Goal: Task Accomplishment & Management: Manage account settings

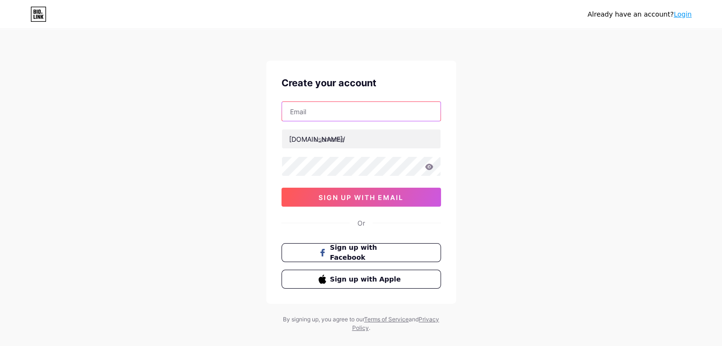
click at [312, 109] on input "text" at bounding box center [361, 111] width 158 height 19
paste input "[EMAIL_ADDRESS][DOMAIN_NAME]"
type input "[EMAIL_ADDRESS][DOMAIN_NAME]"
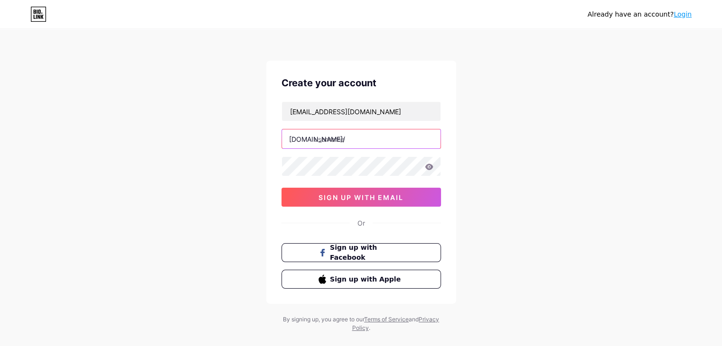
click at [318, 139] on input "text" at bounding box center [361, 139] width 158 height 19
paste input "theblisshomes"
type input "theblisshomes"
click at [123, 138] on div "Already have an account? Login Create your account [EMAIL_ADDRESS][DOMAIN_NAME]…" at bounding box center [361, 181] width 722 height 363
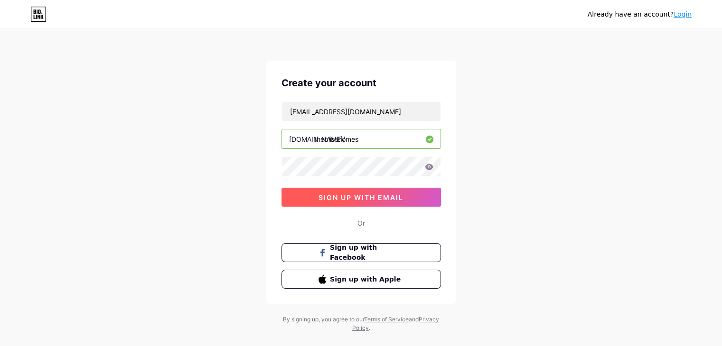
click at [317, 194] on button "sign up with email" at bounding box center [360, 197] width 159 height 19
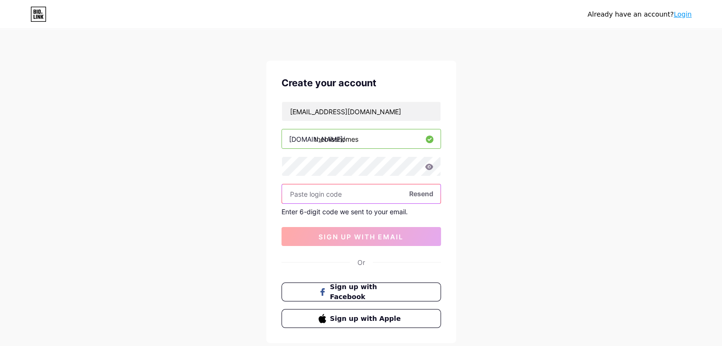
paste input "185764"
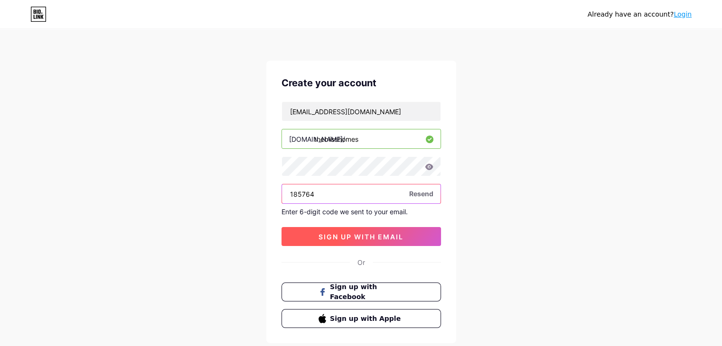
type input "185764"
click at [351, 233] on span "sign up with email" at bounding box center [360, 237] width 85 height 8
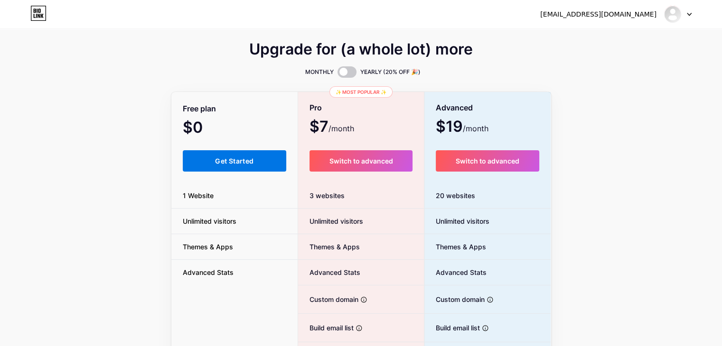
click at [220, 160] on span "Get Started" at bounding box center [234, 161] width 38 height 8
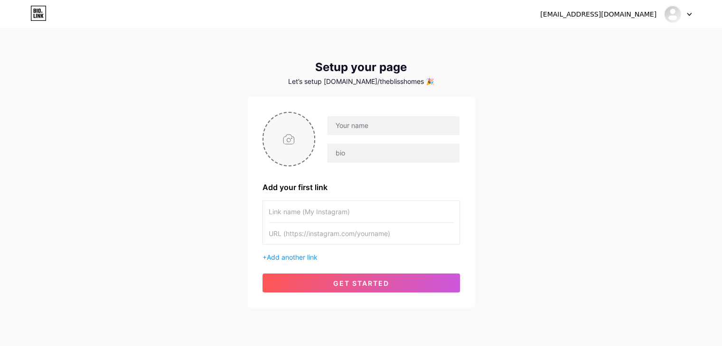
click at [286, 146] on input "file" at bounding box center [288, 139] width 51 height 53
type input "C:\fakepath\[DOMAIN_NAME] Final Logo200.jpg"
click at [385, 124] on input "text" at bounding box center [393, 125] width 132 height 19
type input "Bliss Homes"
drag, startPoint x: 99, startPoint y: 196, endPoint x: 149, endPoint y: 159, distance: 62.2
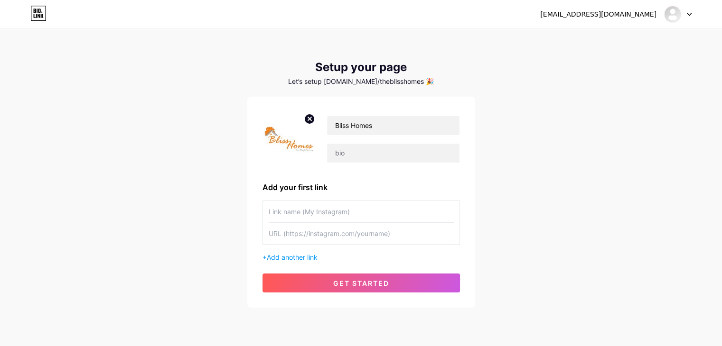
click at [99, 196] on div "[EMAIL_ADDRESS][DOMAIN_NAME] Dashboard Logout Setup your page Let’s setup [DOMA…" at bounding box center [361, 169] width 722 height 338
click at [355, 156] on input "text" at bounding box center [393, 153] width 132 height 19
paste input "The Bliss Homes offers premium assisted living services in [GEOGRAPHIC_DATA][US…"
type input "The Bliss Homes offers premium assisted living services in [GEOGRAPHIC_DATA][US…"
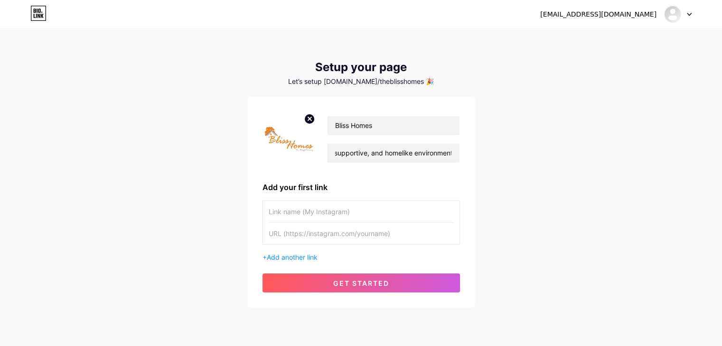
click at [358, 173] on div "Bliss Homes The Bliss Homes offers premium assisted living services in [GEOGRAP…" at bounding box center [360, 202] width 197 height 181
click at [310, 204] on input "text" at bounding box center [361, 211] width 185 height 21
drag, startPoint x: 127, startPoint y: 222, endPoint x: 135, endPoint y: 224, distance: 7.8
click at [128, 222] on div "[EMAIL_ADDRESS][DOMAIN_NAME] Dashboard Logout Setup your page Let’s setup [DOMA…" at bounding box center [361, 169] width 722 height 338
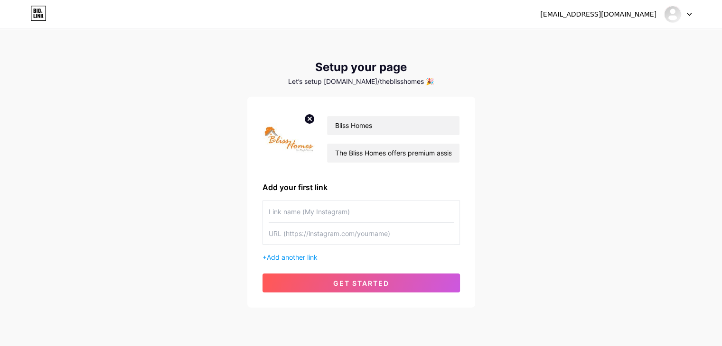
click at [275, 232] on input "text" at bounding box center [361, 233] width 185 height 21
paste input "[URL][DOMAIN_NAME][US_STATE]"
type input "[URL][DOMAIN_NAME][US_STATE]"
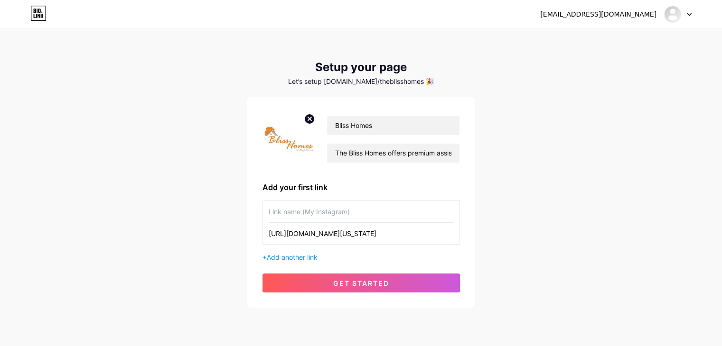
click at [288, 209] on input "text" at bounding box center [361, 211] width 185 height 21
drag, startPoint x: 106, startPoint y: 191, endPoint x: 189, endPoint y: 204, distance: 83.9
click at [108, 191] on div "[EMAIL_ADDRESS][DOMAIN_NAME] Dashboard Logout Setup your page Let’s setup [DOMA…" at bounding box center [361, 169] width 722 height 338
click at [287, 210] on input "text" at bounding box center [361, 211] width 185 height 21
paste input "Assisted Living [GEOGRAPHIC_DATA]"
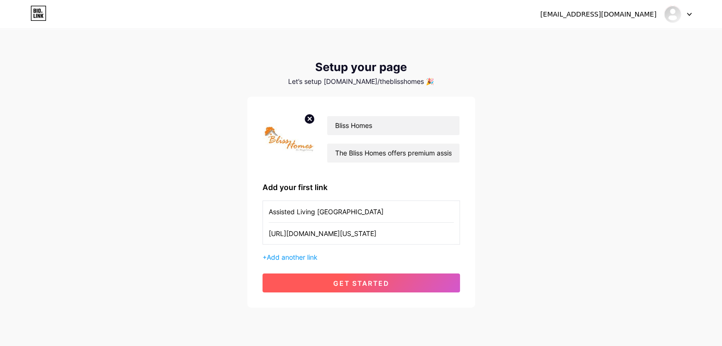
type input "Assisted Living [GEOGRAPHIC_DATA]"
click at [353, 278] on button "get started" at bounding box center [360, 283] width 197 height 19
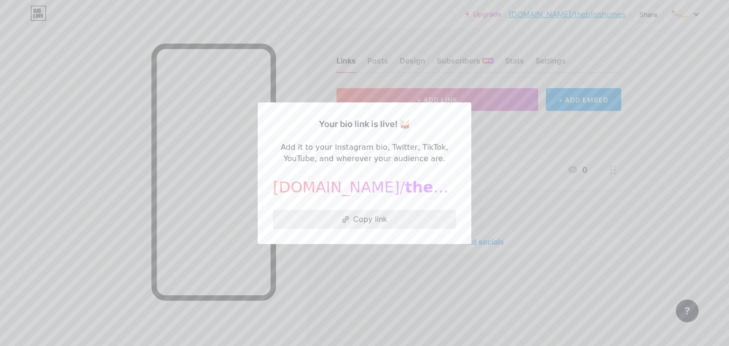
click at [362, 217] on button "Copy link" at bounding box center [364, 219] width 183 height 19
click at [166, 192] on div at bounding box center [364, 173] width 729 height 346
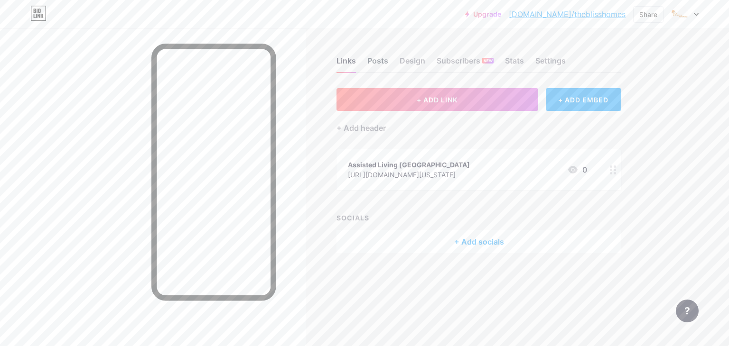
click at [382, 61] on div "Posts" at bounding box center [377, 63] width 21 height 17
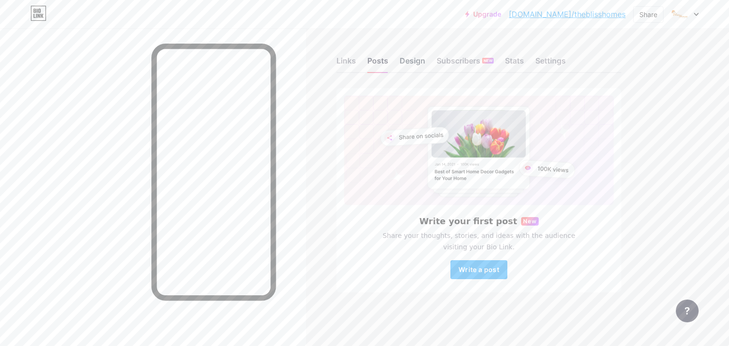
click at [408, 65] on div "Design" at bounding box center [412, 63] width 26 height 17
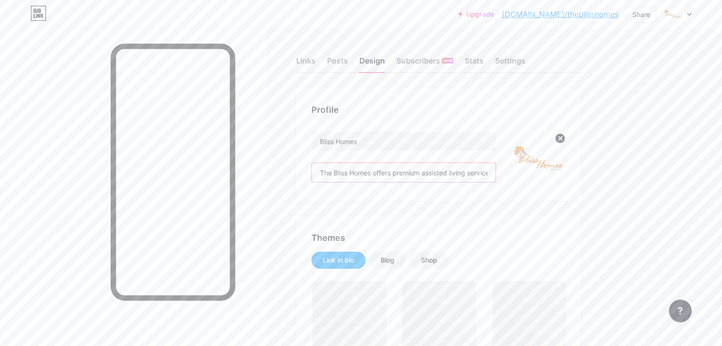
click at [422, 181] on input "The Bliss Homes offers premium assisted living services in [GEOGRAPHIC_DATA][US…" at bounding box center [404, 172] width 184 height 19
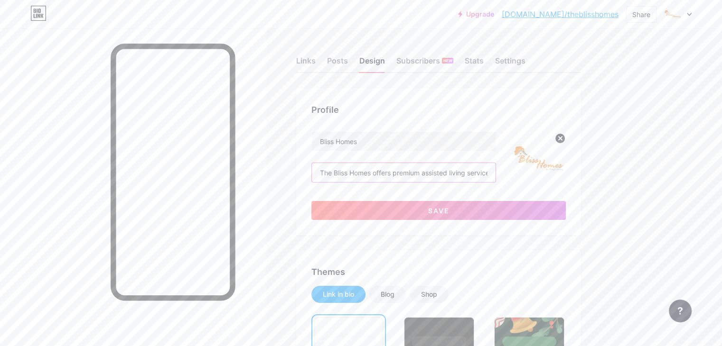
click at [370, 169] on input "The Bliss Homes offers premium assisted living services in [GEOGRAPHIC_DATA][US…" at bounding box center [404, 172] width 184 height 19
paste input "[STREET_ADDRESS][US_STATE]"
click at [380, 170] on input "The Bliss Homes offers premium assisted living services in [GEOGRAPHIC_DATA][US…" at bounding box center [404, 172] width 184 height 19
paste input "9095281449"
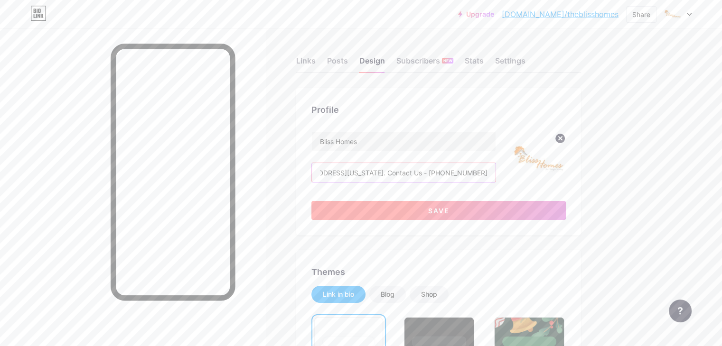
type input "The Bliss Homes offers premium assisted living services in [GEOGRAPHIC_DATA][US…"
click at [490, 213] on button "Save" at bounding box center [438, 210] width 254 height 19
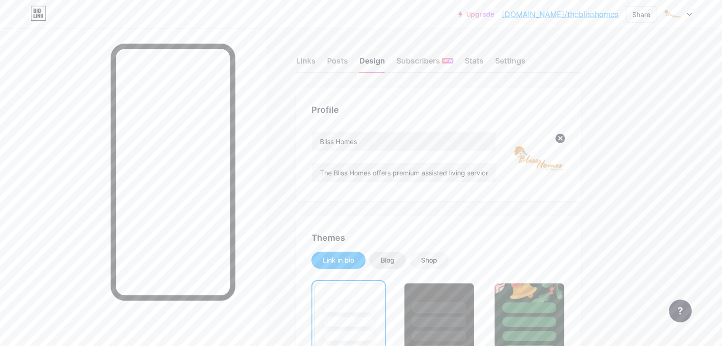
click at [394, 258] on div "Blog" at bounding box center [387, 260] width 14 height 9
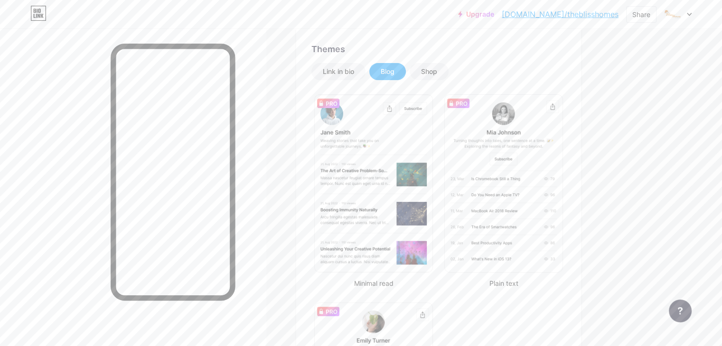
scroll to position [190, 0]
click at [448, 69] on div "Shop" at bounding box center [428, 70] width 39 height 17
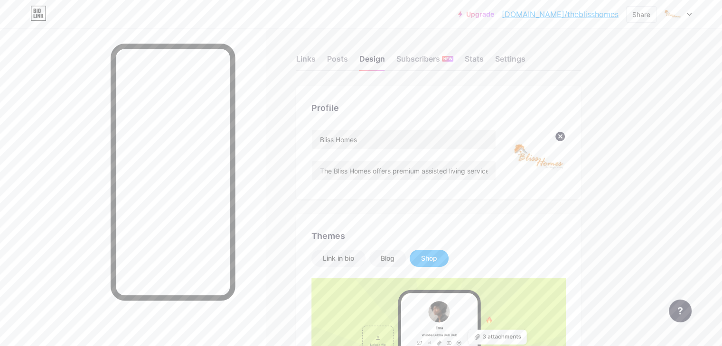
scroll to position [0, 0]
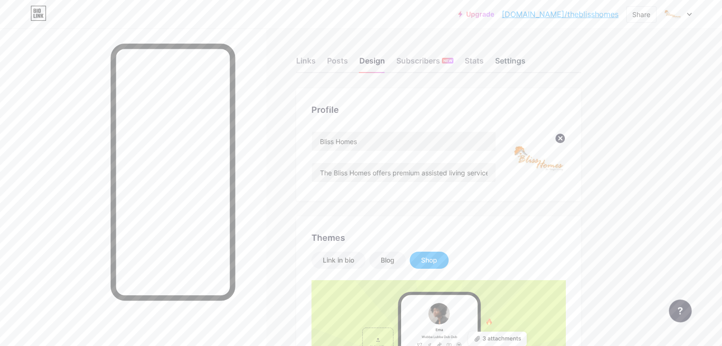
click at [525, 59] on div "Settings" at bounding box center [510, 63] width 30 height 17
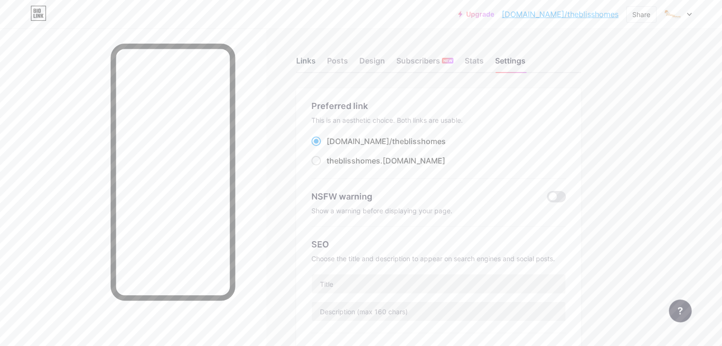
click at [315, 57] on div "Links" at bounding box center [305, 63] width 19 height 17
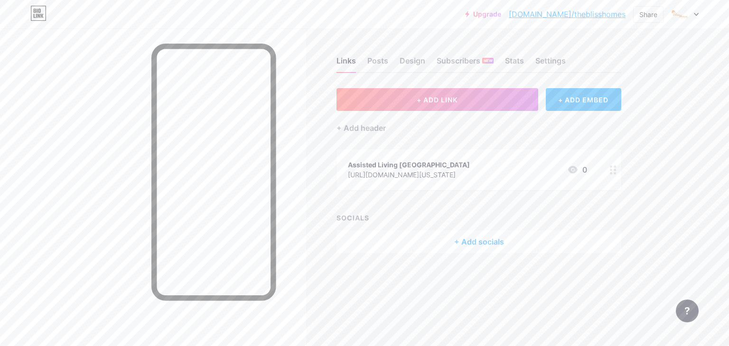
click at [481, 242] on div "+ Add socials" at bounding box center [478, 242] width 285 height 23
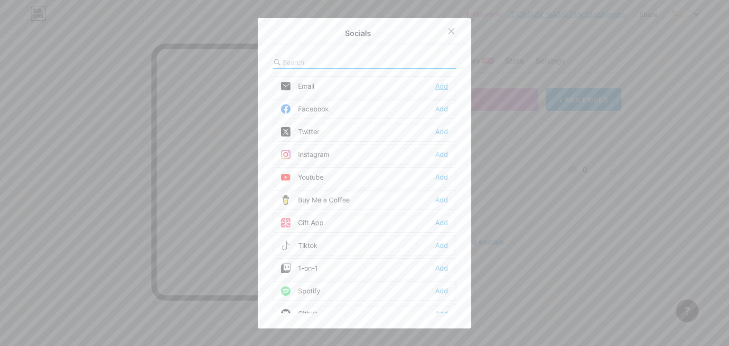
click at [441, 85] on div "Add" at bounding box center [441, 86] width 13 height 9
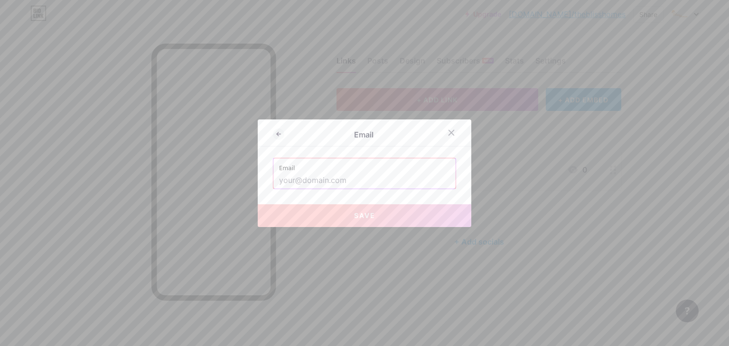
click at [326, 178] on input "text" at bounding box center [364, 181] width 171 height 16
paste input "[EMAIL_ADDRESS][DOMAIN_NAME]"
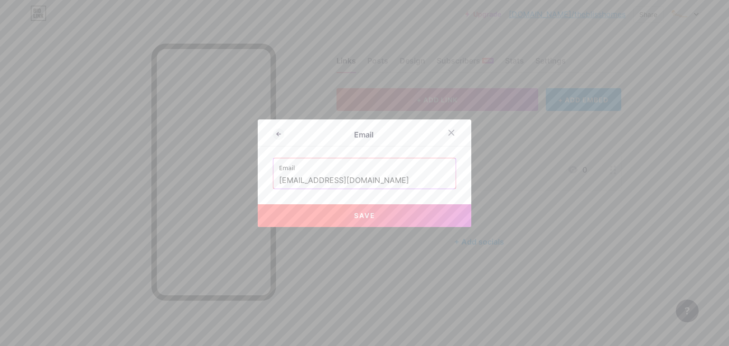
click at [352, 210] on button "Save" at bounding box center [364, 215] width 213 height 23
type input "mailto:[EMAIL_ADDRESS][DOMAIN_NAME]"
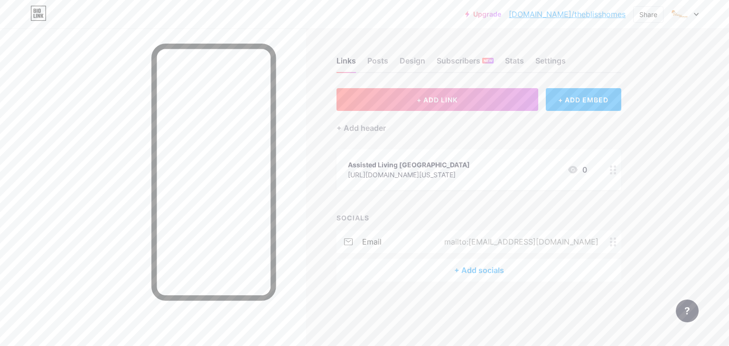
click at [467, 267] on div "+ Add socials" at bounding box center [478, 270] width 285 height 23
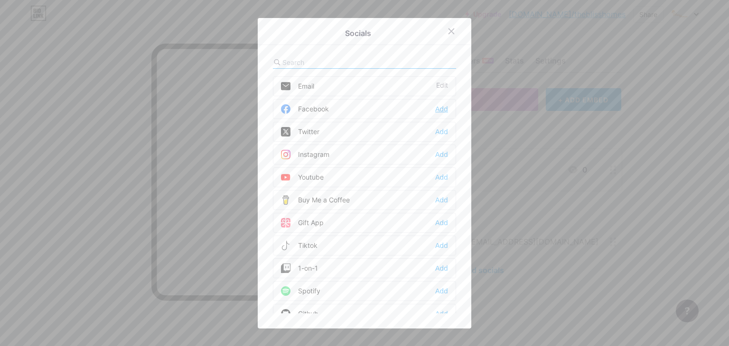
click at [437, 109] on div "Add" at bounding box center [441, 108] width 13 height 9
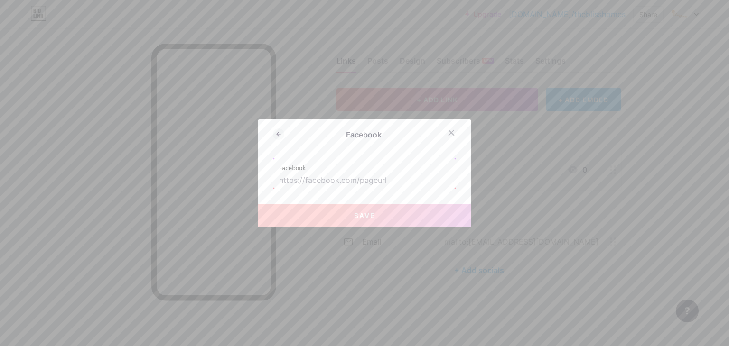
click at [324, 169] on label "Facebook" at bounding box center [364, 165] width 171 height 14
click at [318, 177] on input "text" at bounding box center [364, 181] width 171 height 16
paste input "[URL][DOMAIN_NAME]"
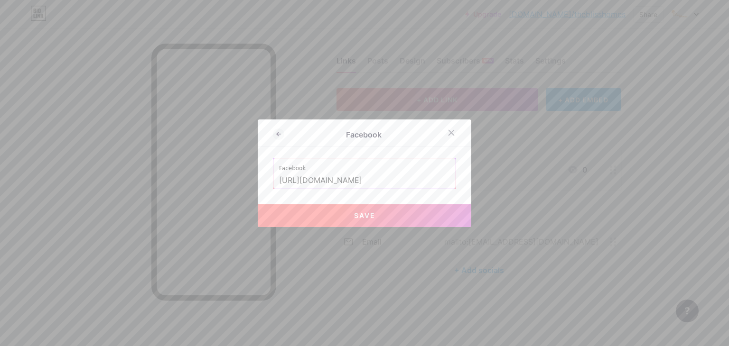
type input "[URL][DOMAIN_NAME]"
click at [335, 210] on button "Save" at bounding box center [364, 215] width 213 height 23
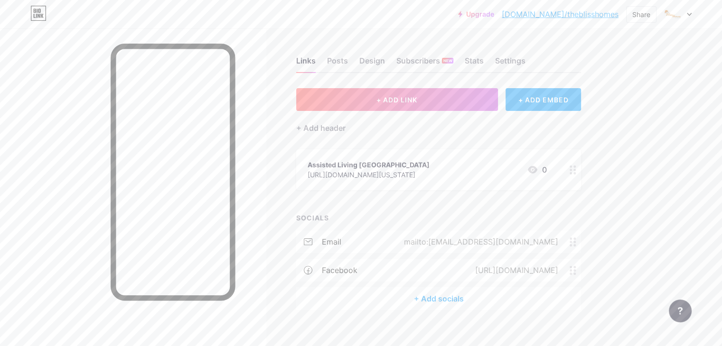
click at [474, 296] on div "+ Add socials" at bounding box center [438, 298] width 285 height 23
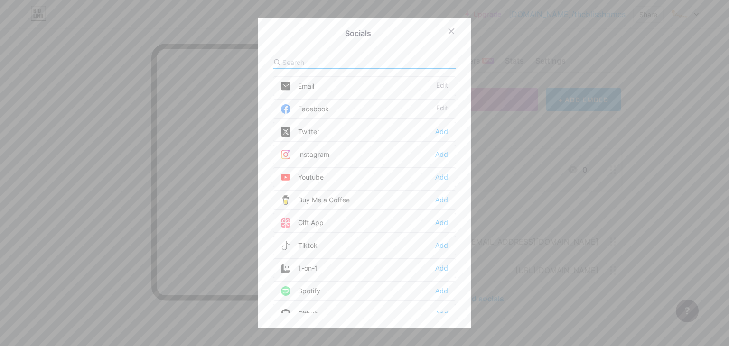
drag, startPoint x: 440, startPoint y: 149, endPoint x: 409, endPoint y: 157, distance: 32.1
click at [439, 150] on div "Add" at bounding box center [441, 154] width 13 height 9
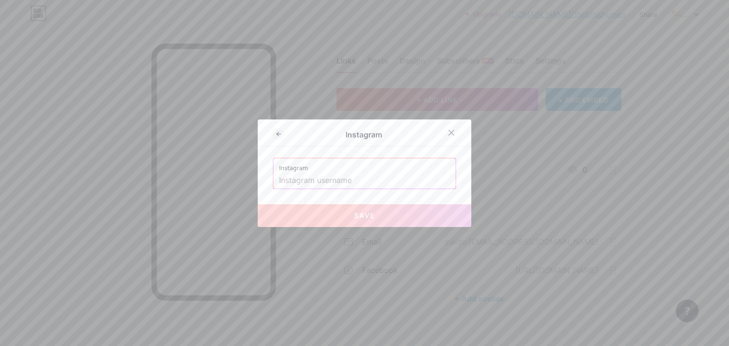
click at [320, 178] on input "text" at bounding box center [364, 181] width 171 height 16
paste input "[URL][DOMAIN_NAME]"
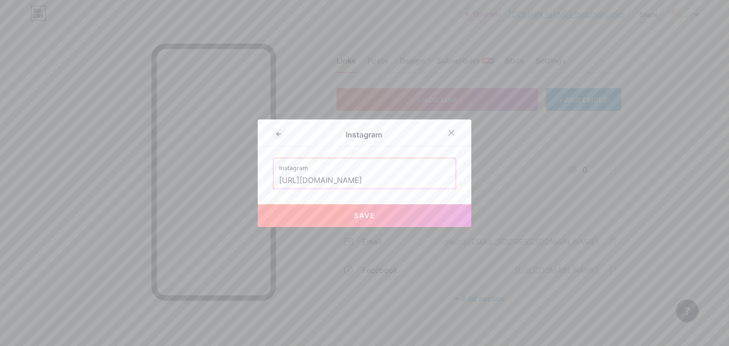
click at [354, 217] on span "Save" at bounding box center [364, 216] width 21 height 8
type input "[URL][DOMAIN_NAME][DOMAIN_NAME]"
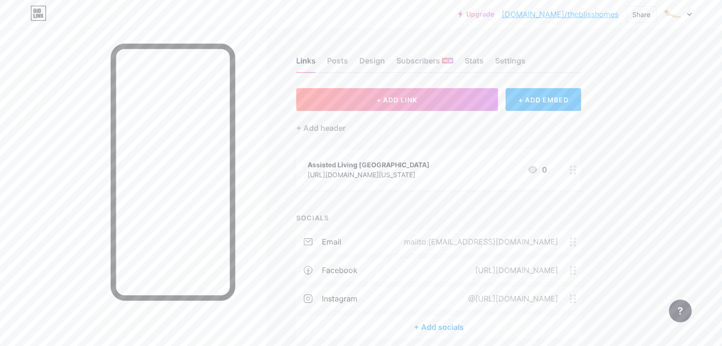
click at [471, 325] on div "+ Add socials" at bounding box center [438, 327] width 285 height 23
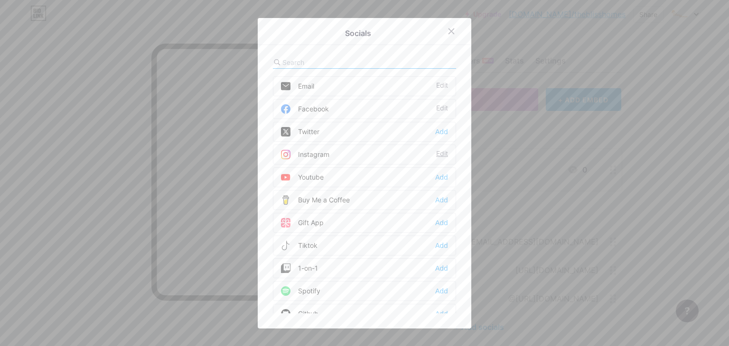
click at [436, 152] on div "Edit" at bounding box center [442, 154] width 12 height 9
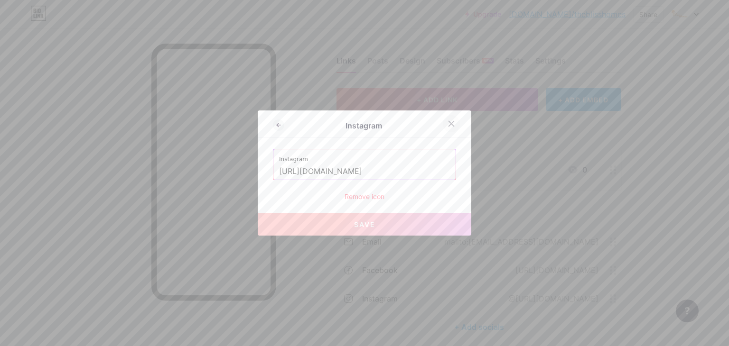
click at [448, 123] on icon at bounding box center [451, 124] width 8 height 8
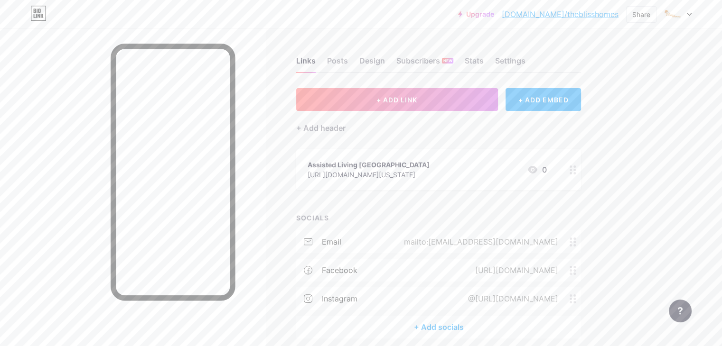
click at [482, 329] on div "+ Add socials" at bounding box center [438, 327] width 285 height 23
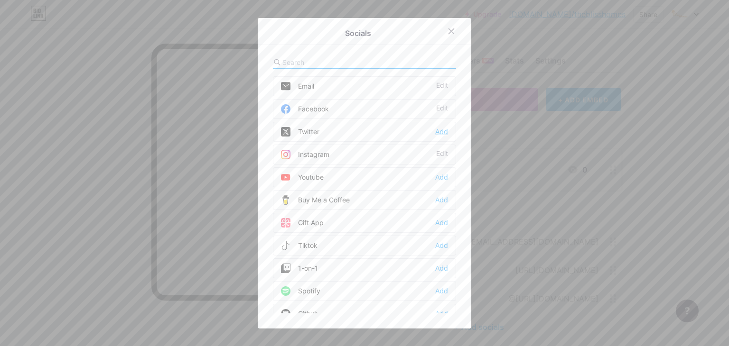
click at [435, 133] on div "Add" at bounding box center [441, 131] width 13 height 9
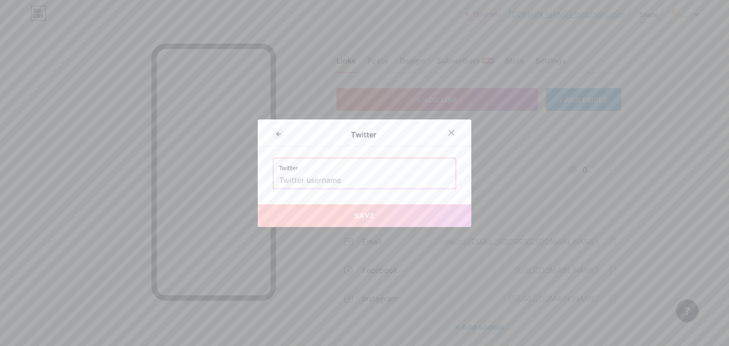
click at [370, 178] on input "text" at bounding box center [364, 181] width 171 height 16
paste input "[URL][DOMAIN_NAME]"
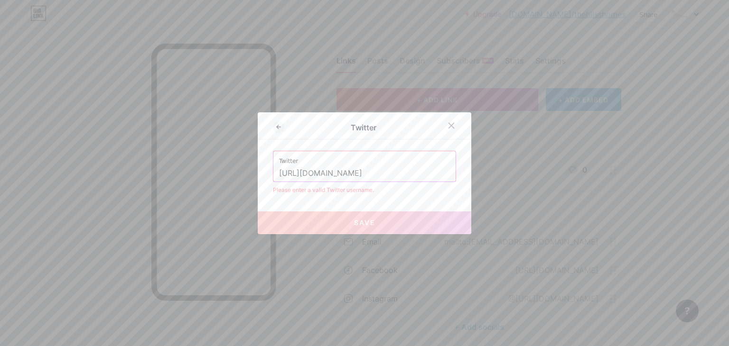
drag, startPoint x: 324, startPoint y: 175, endPoint x: 257, endPoint y: 171, distance: 67.9
click at [258, 171] on div "Twitter Twitter [URL][DOMAIN_NAME] Please enter a valid Twitter username. Save" at bounding box center [364, 173] width 213 height 122
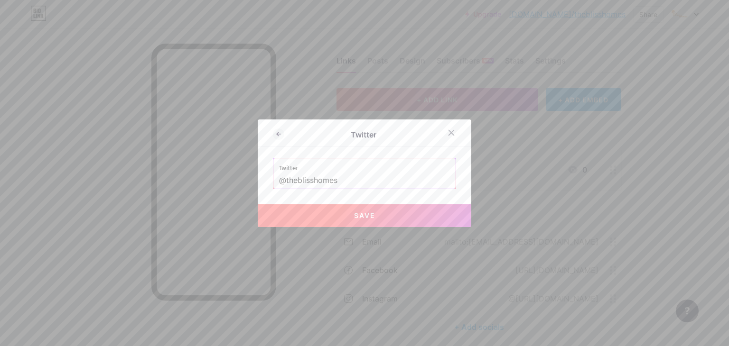
click at [357, 215] on span "Save" at bounding box center [364, 216] width 21 height 8
type input "[URL][DOMAIN_NAME]"
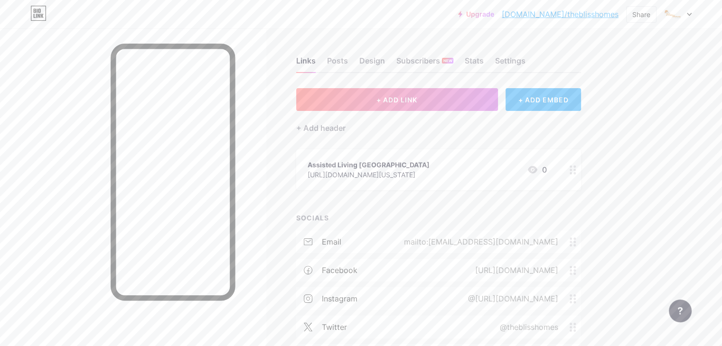
click at [517, 301] on div "@[URL][DOMAIN_NAME]" at bounding box center [511, 298] width 117 height 11
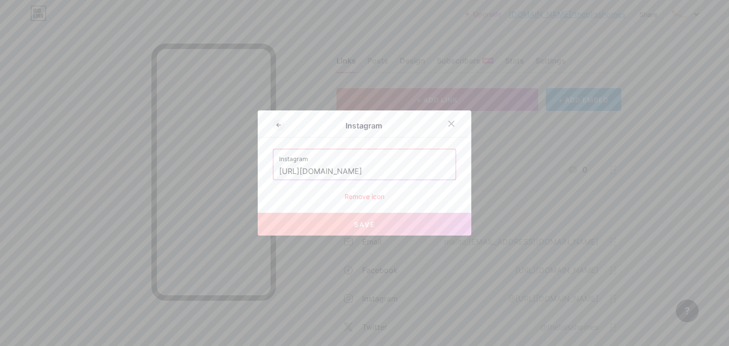
drag, startPoint x: 377, startPoint y: 171, endPoint x: 243, endPoint y: 164, distance: 133.5
click at [243, 164] on div "Instagram Instagram [URL][DOMAIN_NAME] Remove icon Save" at bounding box center [364, 173] width 729 height 346
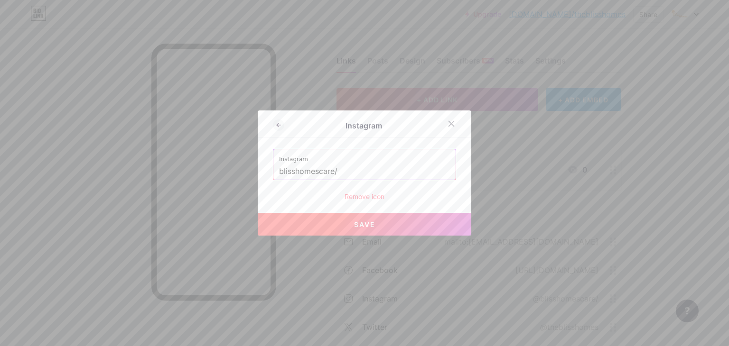
click at [366, 222] on span "Save" at bounding box center [364, 225] width 21 height 8
type input "[URL][DOMAIN_NAME]"
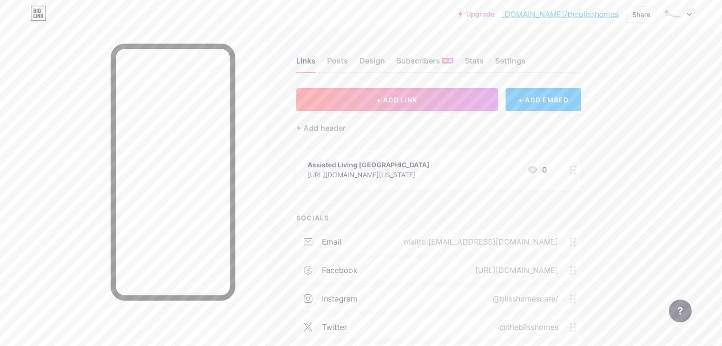
click at [586, 17] on link "[DOMAIN_NAME]/theblisshomes" at bounding box center [559, 14] width 117 height 11
